Goal: Information Seeking & Learning: Learn about a topic

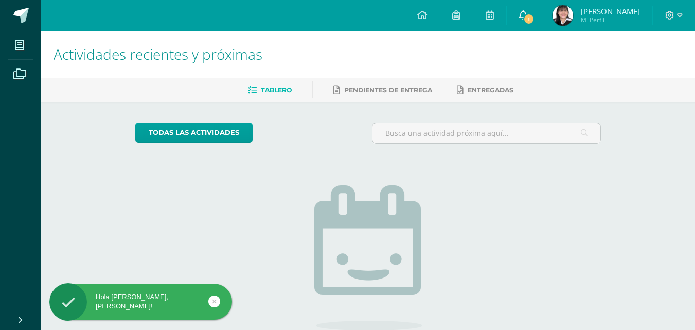
click at [529, 9] on link "1" at bounding box center [523, 15] width 33 height 31
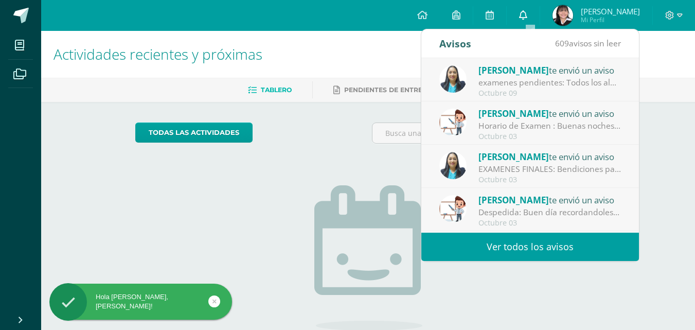
click at [529, 9] on link "0" at bounding box center [523, 15] width 33 height 31
drag, startPoint x: 151, startPoint y: 112, endPoint x: 0, endPoint y: 109, distance: 151.4
click at [143, 112] on div "todas las Actividades No tienes actividades Échale un vistazo a los demás perío…" at bounding box center [368, 261] width 507 height 318
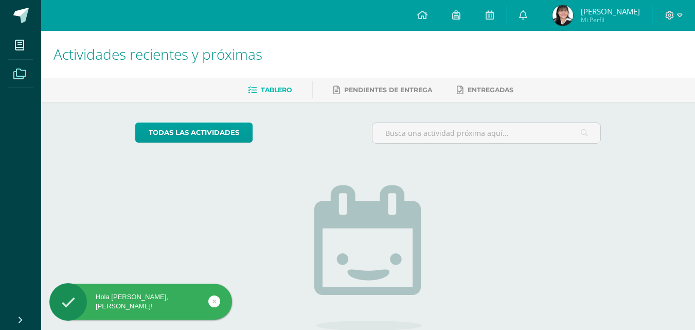
click at [15, 80] on span at bounding box center [19, 73] width 23 height 23
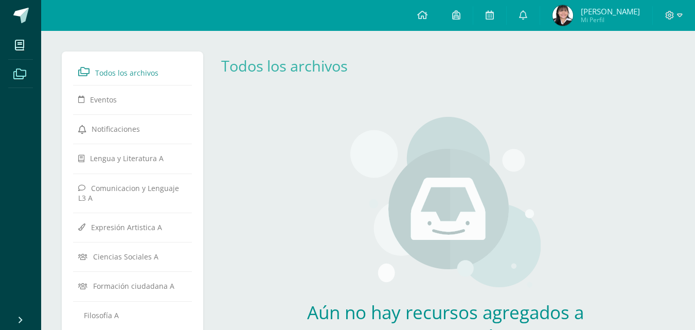
click at [29, 73] on span at bounding box center [19, 73] width 23 height 23
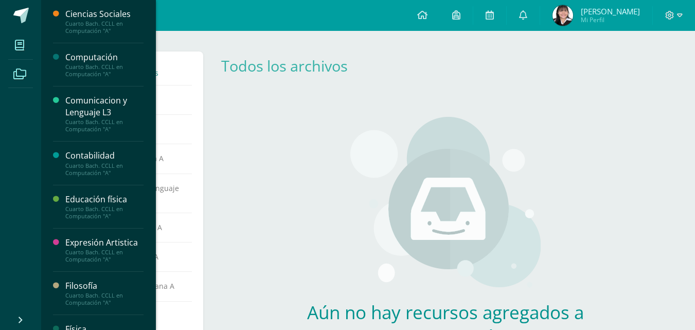
click at [14, 53] on span at bounding box center [19, 44] width 23 height 23
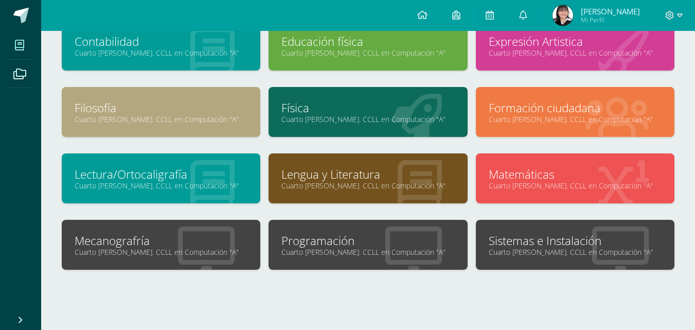
scroll to position [154, 0]
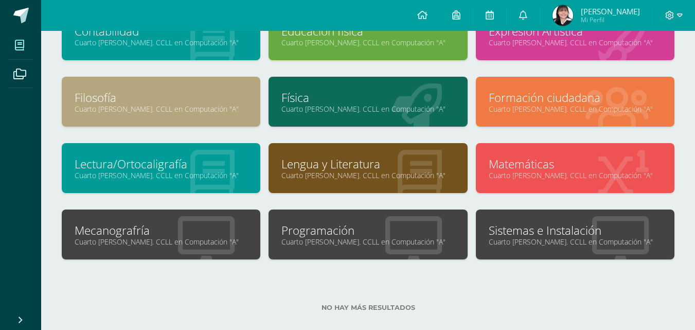
click at [570, 235] on link "Sistemas e Instalación" at bounding box center [575, 230] width 173 height 16
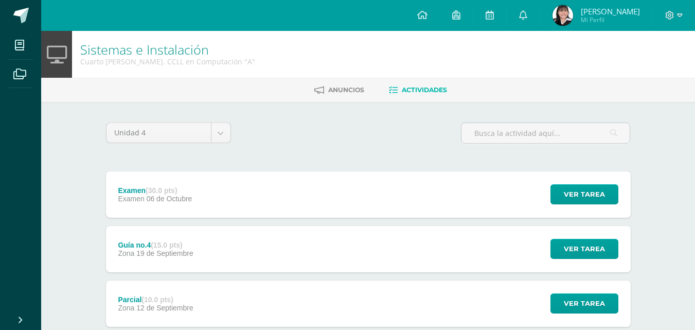
click at [282, 314] on div "Parcial (10.0 pts) Zona [DATE] Ver tarea Parcial Sistemas e Instalación Cargand…" at bounding box center [368, 304] width 525 height 46
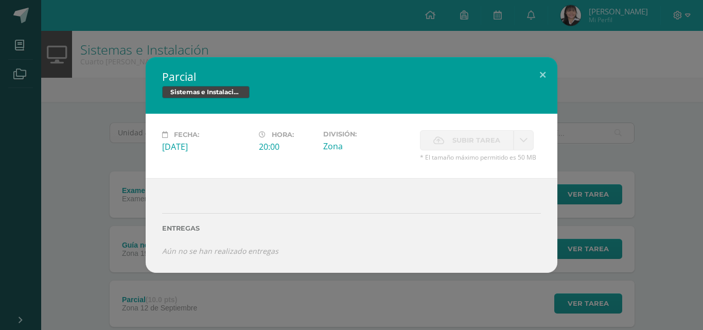
click at [46, 255] on div "Parcial Sistemas e Instalación Fecha: Viernes 12 de Septiembre Hora: 20:00 Divi…" at bounding box center [351, 164] width 695 height 215
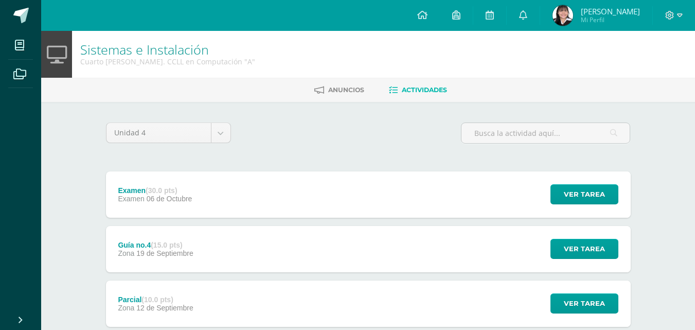
scroll to position [229, 0]
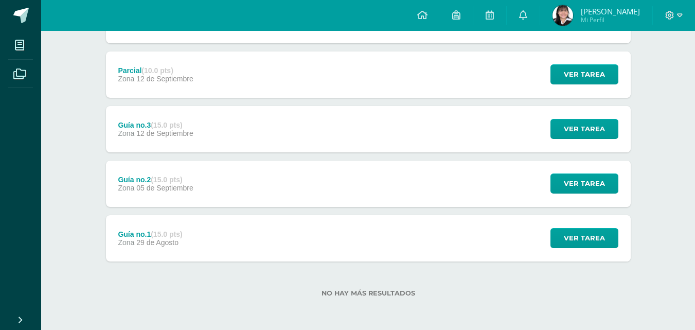
click at [165, 166] on div "Guía no.2 (15.0 pts) Zona 05 de Septiembre" at bounding box center [156, 184] width 100 height 46
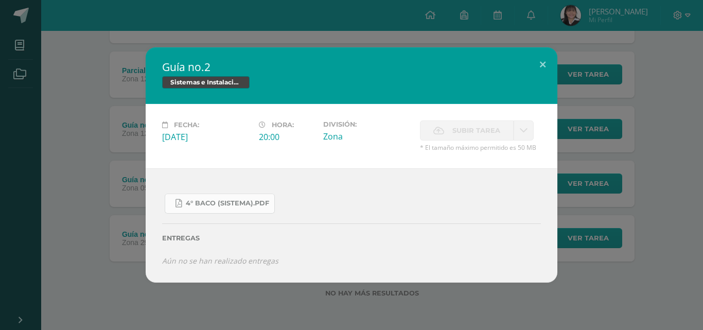
click at [231, 207] on span "4° Baco (Sistema).pdf" at bounding box center [227, 203] width 83 height 8
click at [46, 71] on div "Guía no.2 Sistemas e Instalación Fecha: Viernes 05 de Septiembre Hora: 20:00 Di…" at bounding box center [351, 164] width 695 height 235
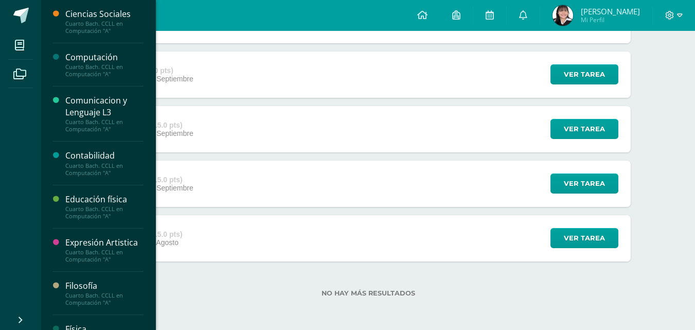
click at [17, 41] on icon at bounding box center [19, 45] width 9 height 10
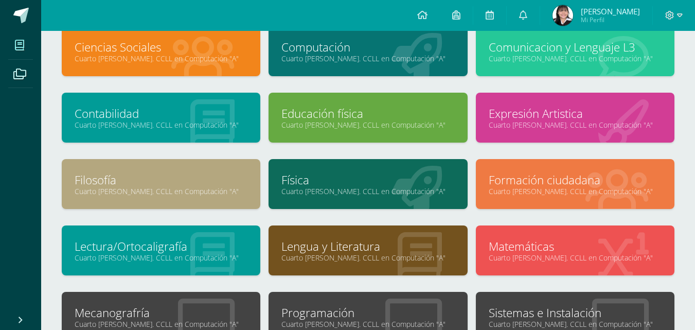
scroll to position [165, 0]
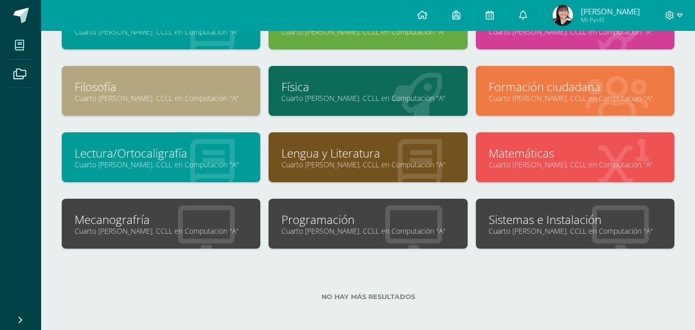
click at [389, 214] on link "Programación" at bounding box center [368, 220] width 173 height 16
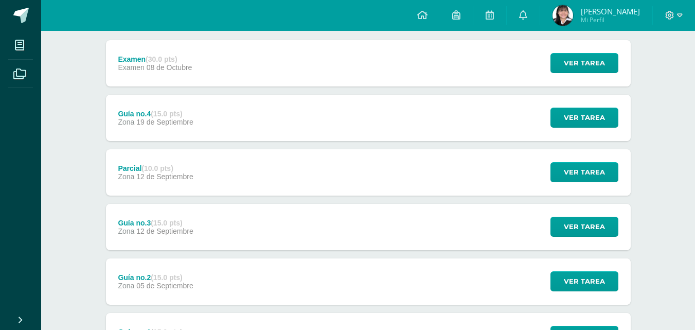
scroll to position [229, 0]
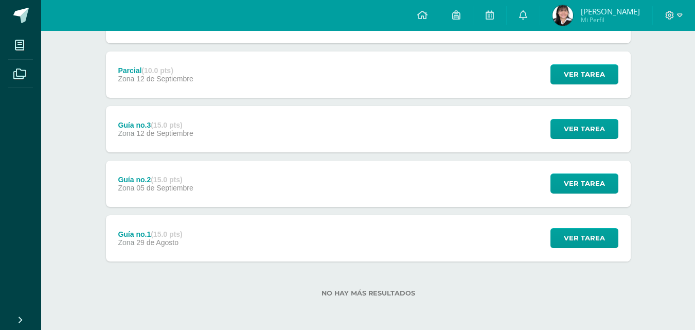
click at [206, 241] on div "Guía no.1 (15.0 pts) Zona 29 de Agosto Ver tarea Guía no.1 Programación Cargand…" at bounding box center [368, 238] width 525 height 46
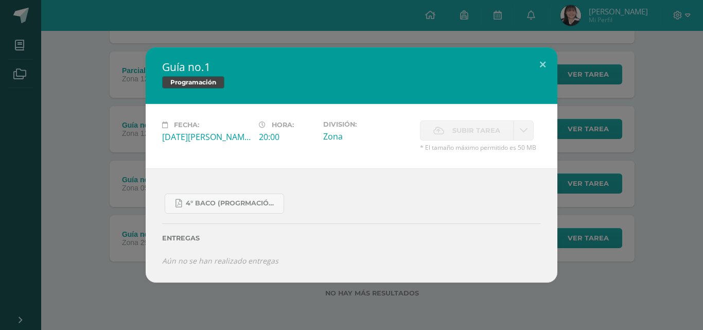
click at [104, 187] on div "Guía no.1 Programación Fecha: Viernes 29 de Agosto Hora: 20:00 División: Zona C…" at bounding box center [351, 164] width 695 height 235
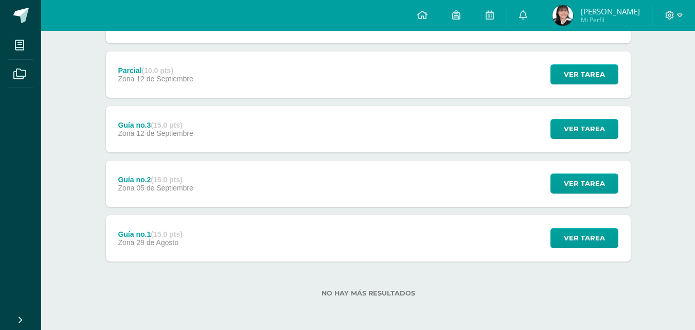
click at [229, 197] on div "Guía no.2 (15.0 pts) Zona 05 de Septiembre Ver tarea Guía no.2 Programación Car…" at bounding box center [368, 184] width 525 height 46
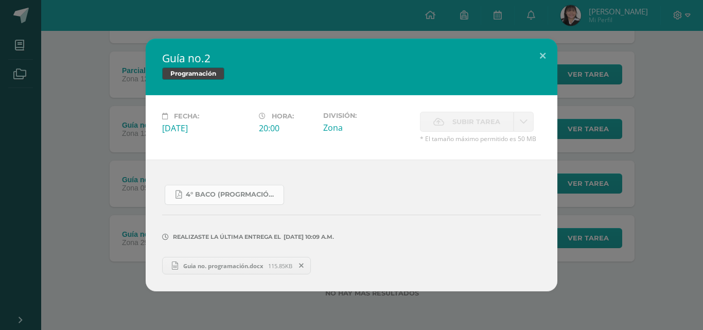
click at [238, 195] on span "4° Baco (Progrmación) .pdf" at bounding box center [232, 194] width 93 height 8
click at [0, 53] on div "Guía no.2 Programación Fecha: Viernes 05 de Septiembre Hora: 20:00 División: Zo…" at bounding box center [351, 165] width 703 height 330
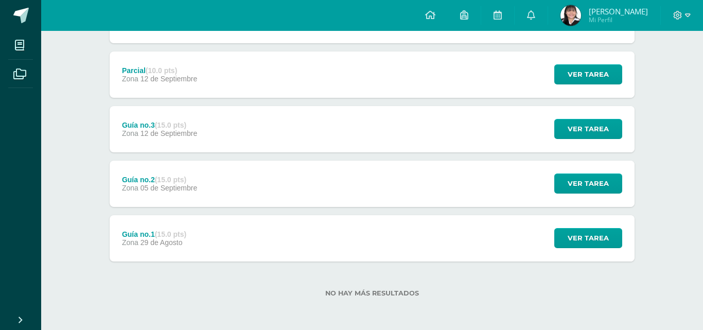
drag, startPoint x: 51, startPoint y: 32, endPoint x: 0, endPoint y: 39, distance: 51.8
click at [33, 33] on div "Guía no.2 Programación Fecha: Viernes 05 de Septiembre Hora: 20:00 División: Zo…" at bounding box center [351, 165] width 703 height 330
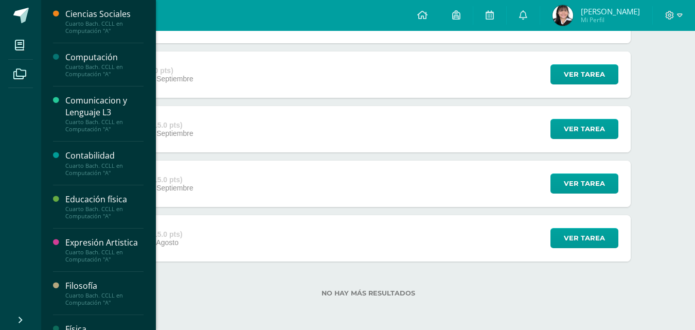
click at [0, 39] on li "Mis cursos" at bounding box center [20, 45] width 41 height 29
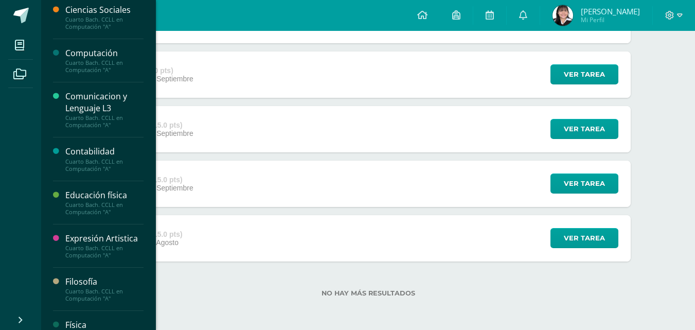
scroll to position [0, 0]
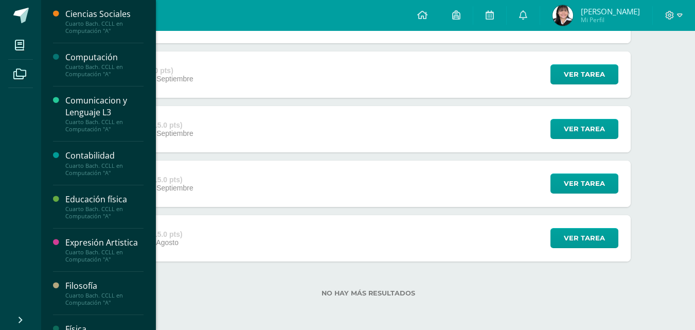
click at [97, 68] on div "Cuarto Bach. CCLL en Computación "A"" at bounding box center [104, 70] width 78 height 14
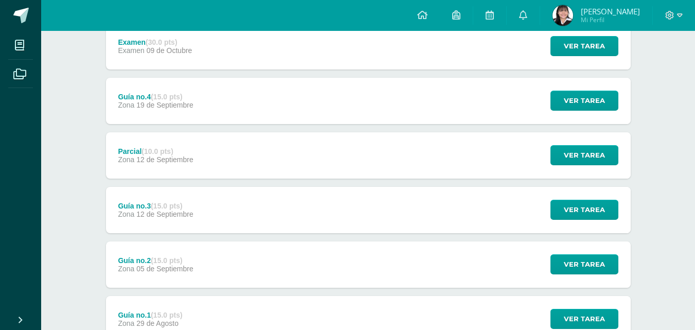
scroll to position [75, 0]
